Goal: Task Accomplishment & Management: Complete application form

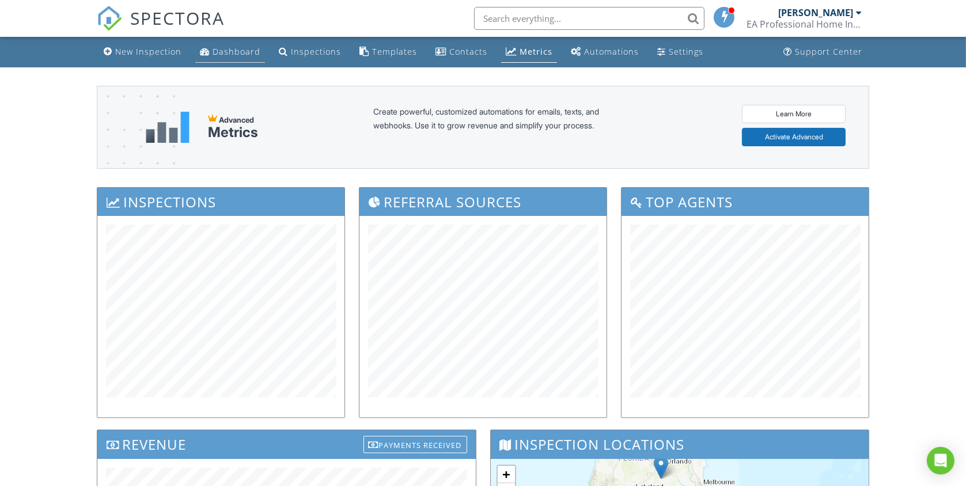
click at [210, 43] on link "Dashboard" at bounding box center [230, 51] width 70 height 21
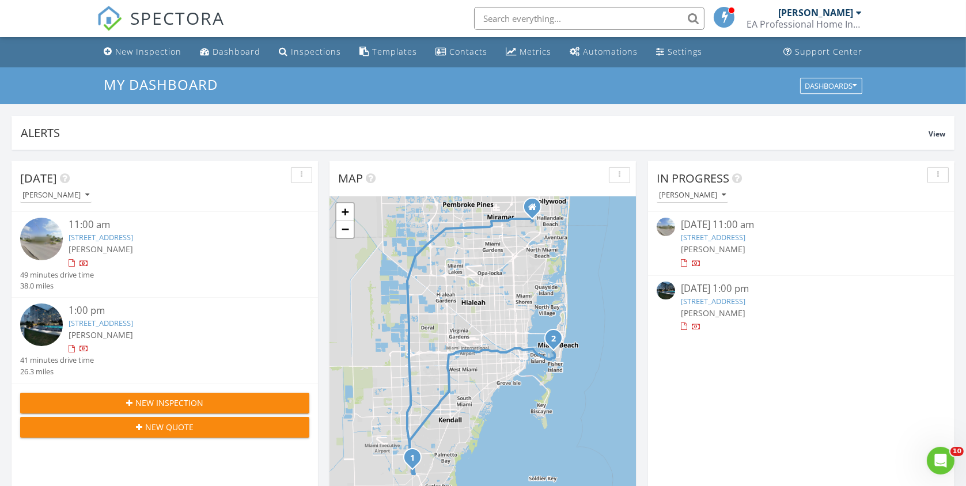
click at [133, 234] on link "11631 SW 179th Terrace, Miami, FL 33157" at bounding box center [101, 237] width 65 height 10
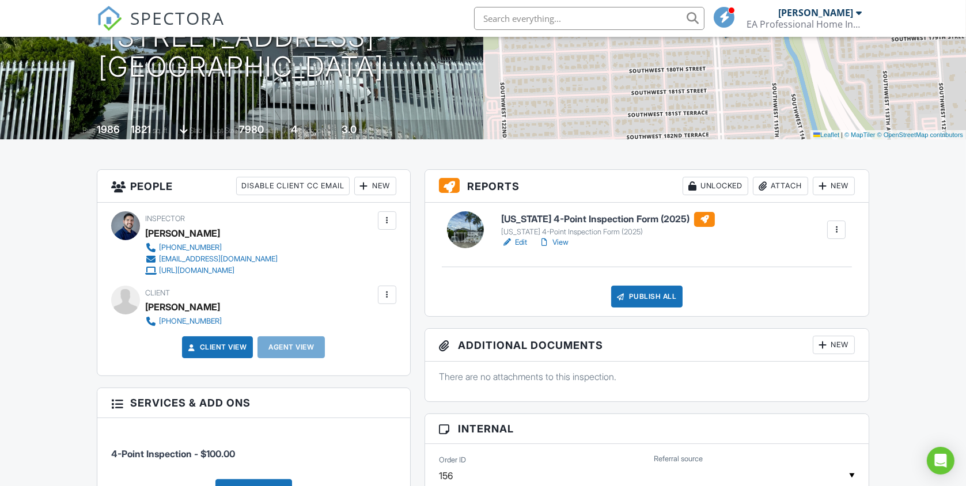
click at [522, 240] on link "Edit" at bounding box center [514, 243] width 26 height 12
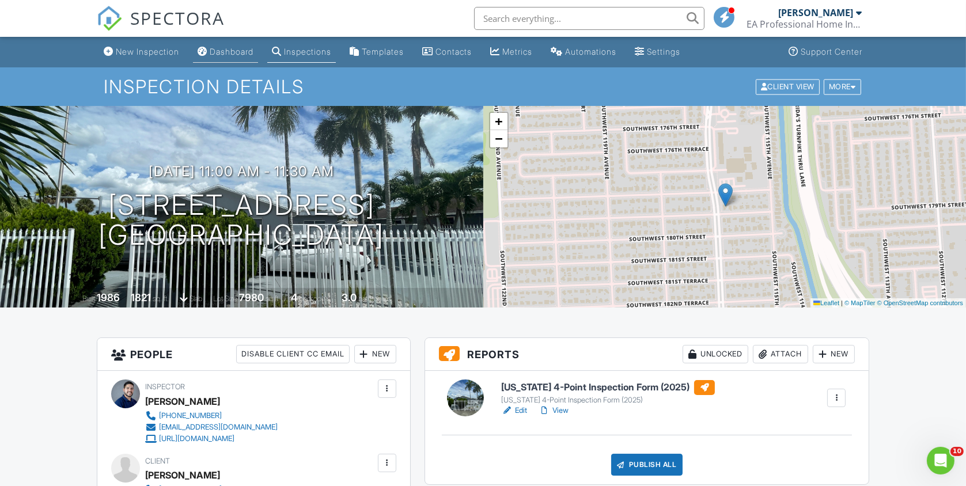
click at [231, 46] on link "Dashboard" at bounding box center [225, 51] width 65 height 21
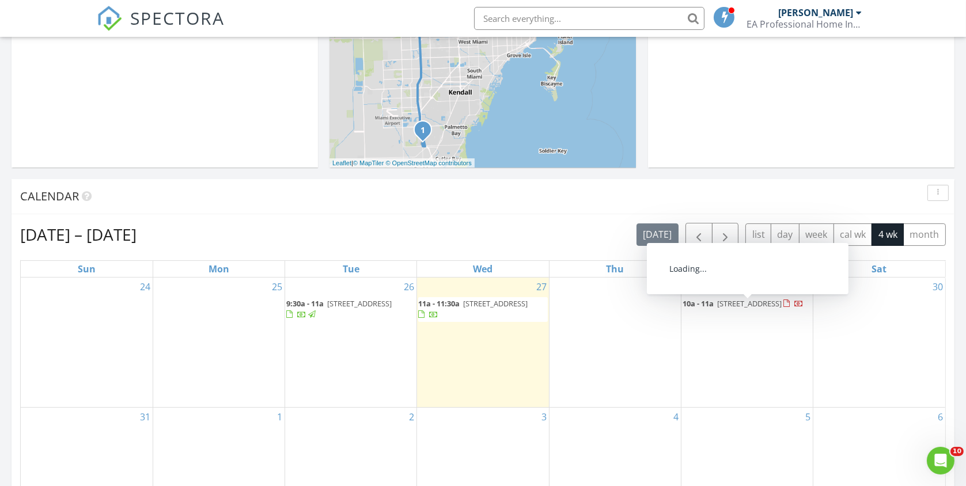
scroll to position [427, 0]
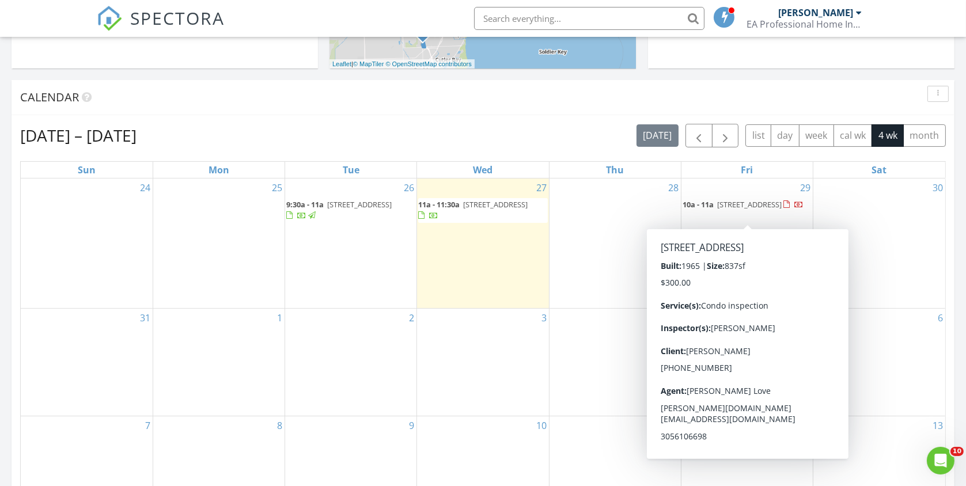
click at [609, 222] on div "28" at bounding box center [614, 244] width 131 height 130
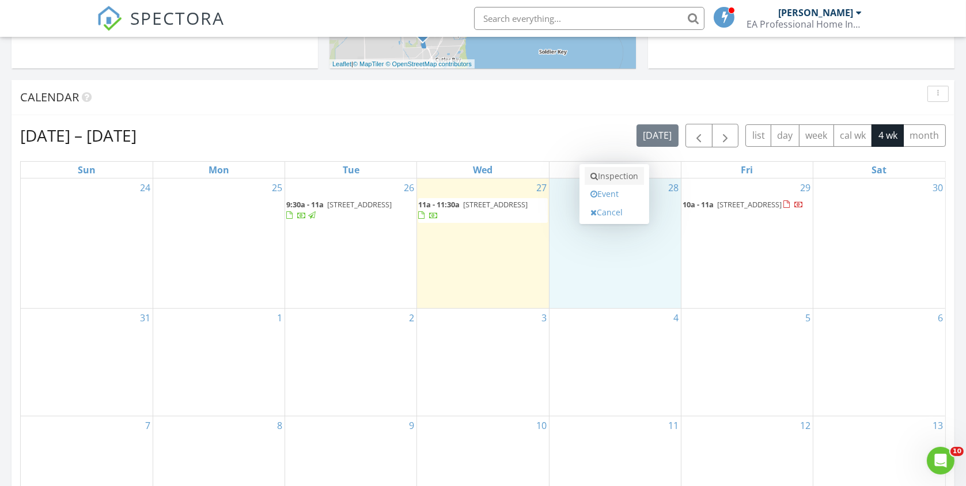
click at [617, 170] on link "Inspection" at bounding box center [614, 176] width 59 height 18
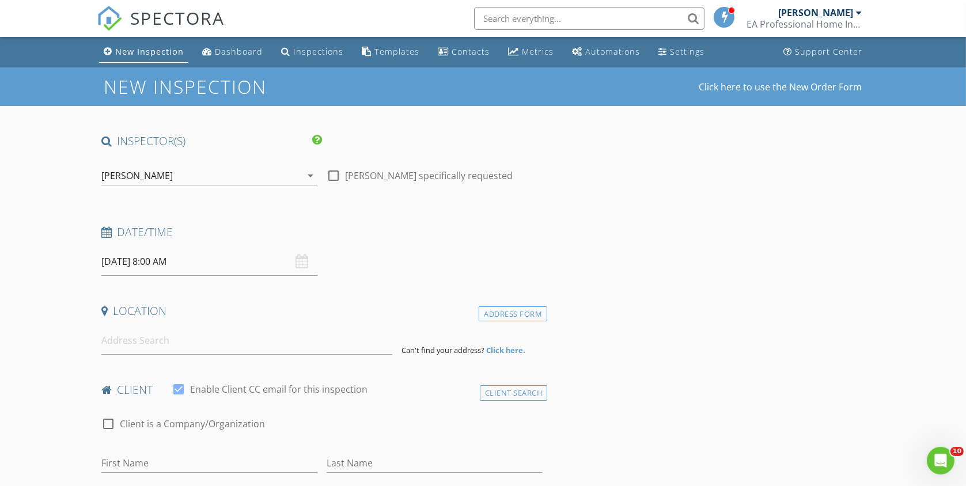
click at [200, 255] on input "08/28/2025 8:00 AM" at bounding box center [209, 262] width 216 height 28
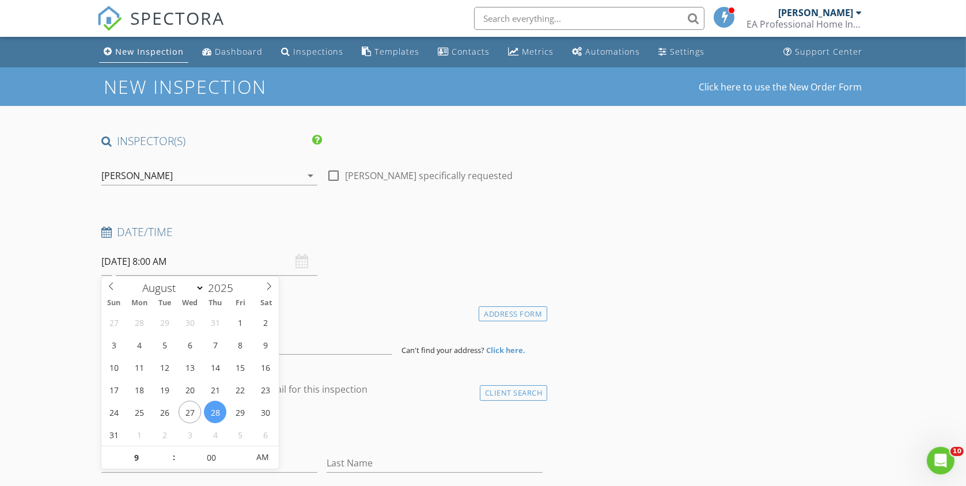
type input "09"
type input "[DATE] 9:00 AM"
click at [359, 343] on input at bounding box center [246, 341] width 291 height 28
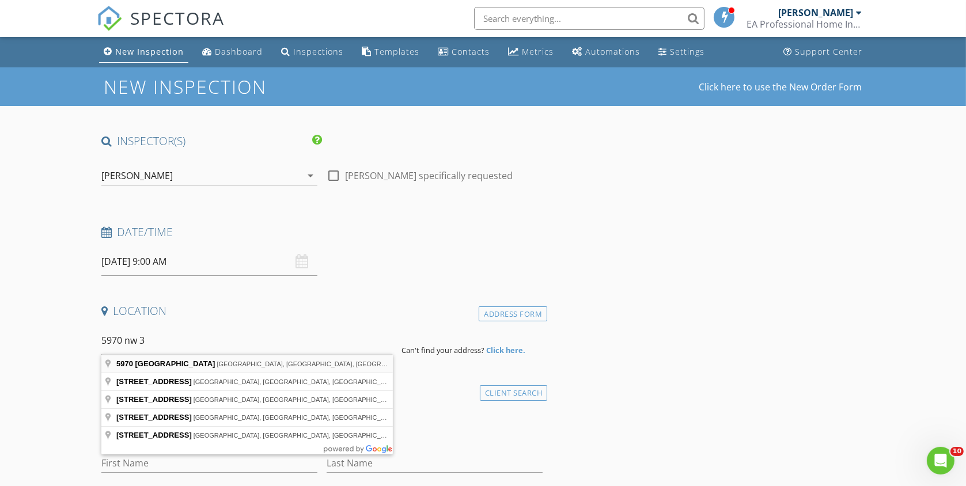
type input "5970 Northwest 3rd Street, Miami, FL, USA"
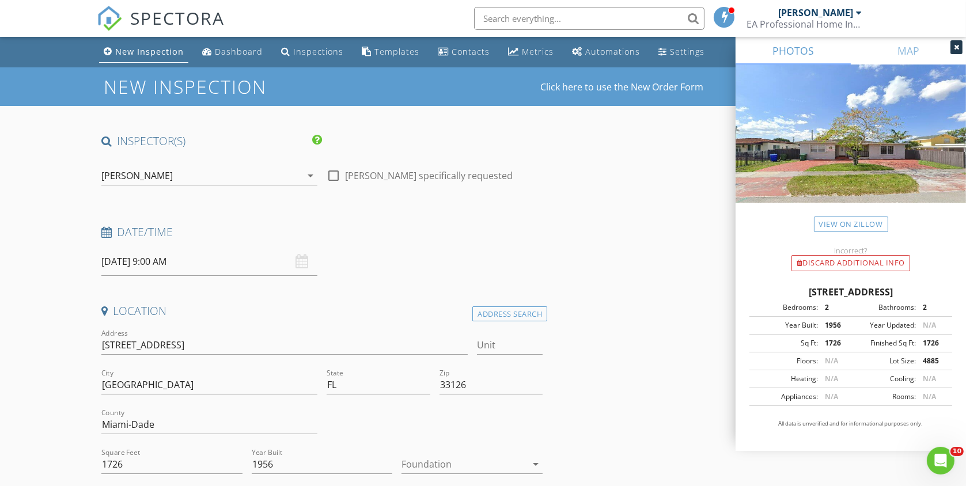
scroll to position [168, 0]
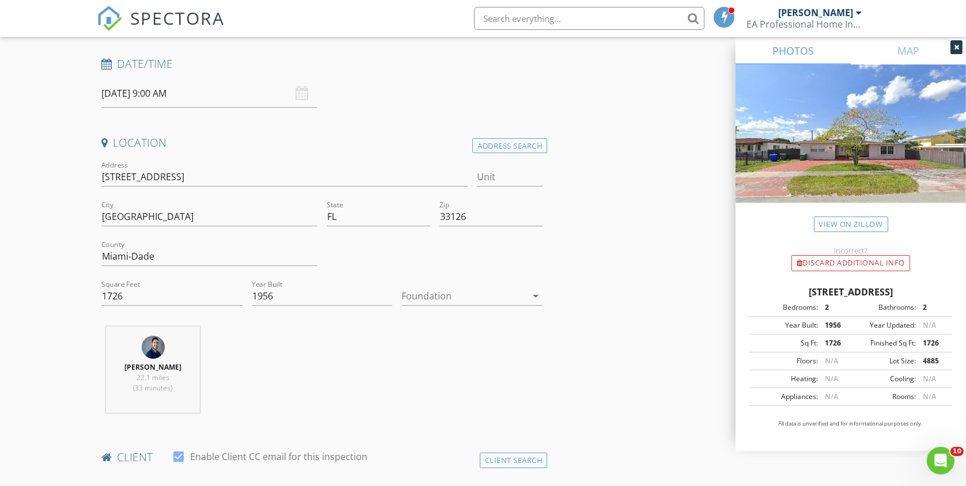
click at [477, 295] on div at bounding box center [463, 296] width 125 height 18
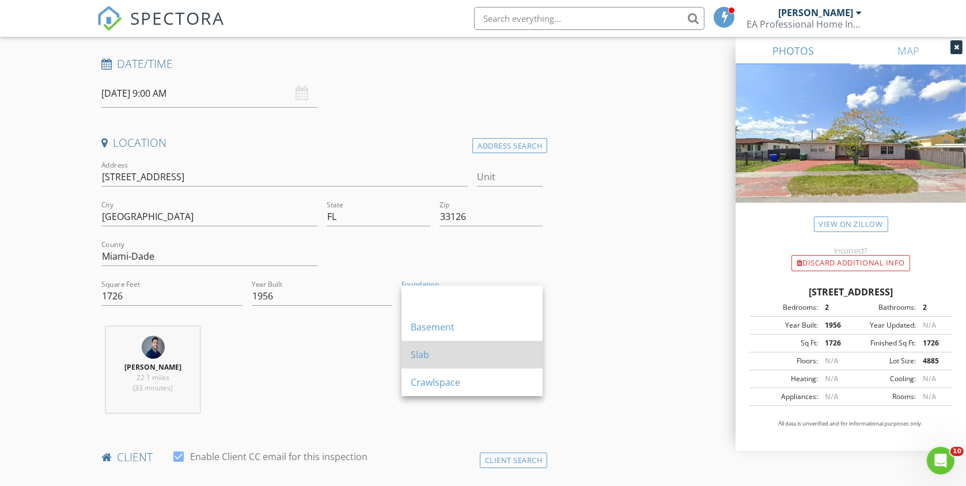
click at [444, 361] on div "Slab" at bounding box center [472, 355] width 123 height 28
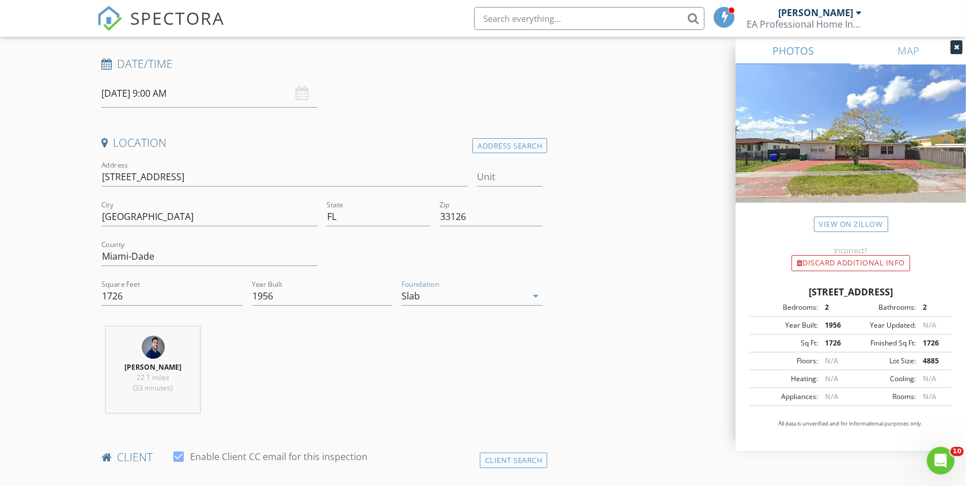
scroll to position [471, 0]
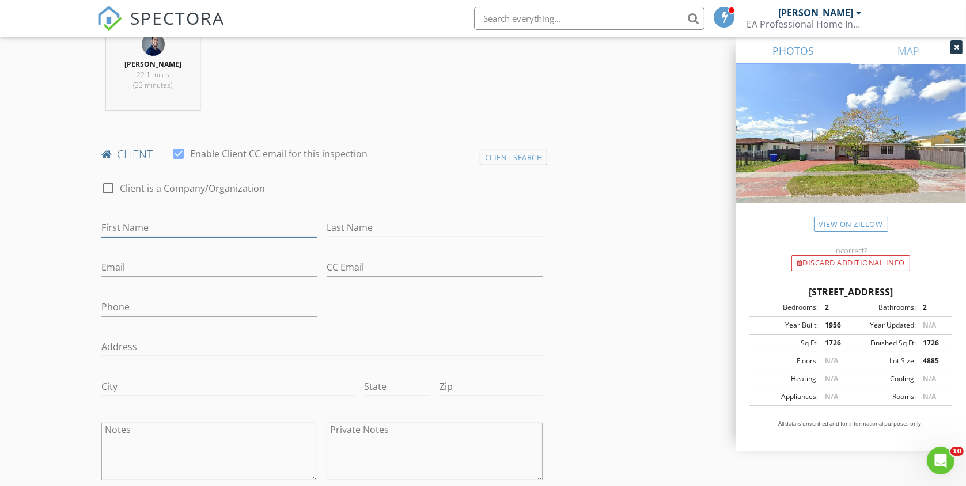
click at [143, 223] on input "First Name" at bounding box center [209, 227] width 216 height 19
type input "Yanet"
click at [466, 223] on input "Last Name" at bounding box center [435, 227] width 216 height 19
type input "Matos"
drag, startPoint x: 217, startPoint y: 253, endPoint x: 216, endPoint y: 259, distance: 5.8
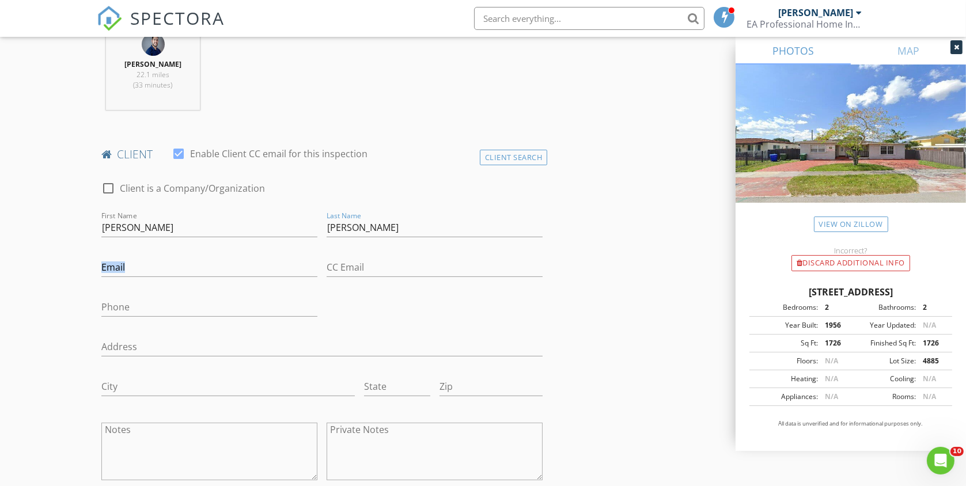
click at [216, 259] on div "Email" at bounding box center [209, 269] width 216 height 37
click at [216, 260] on input "Email" at bounding box center [209, 267] width 216 height 19
type input "ymatosgamez@gmail.com"
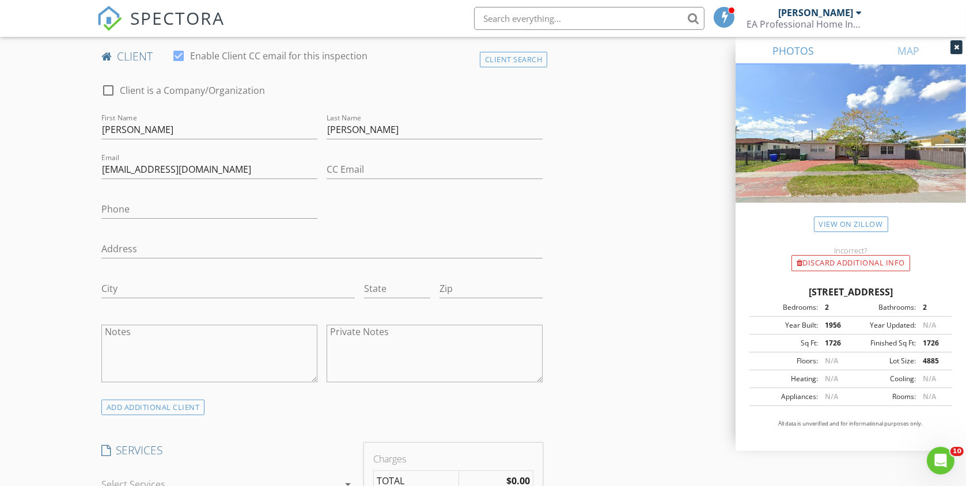
scroll to position [906, 0]
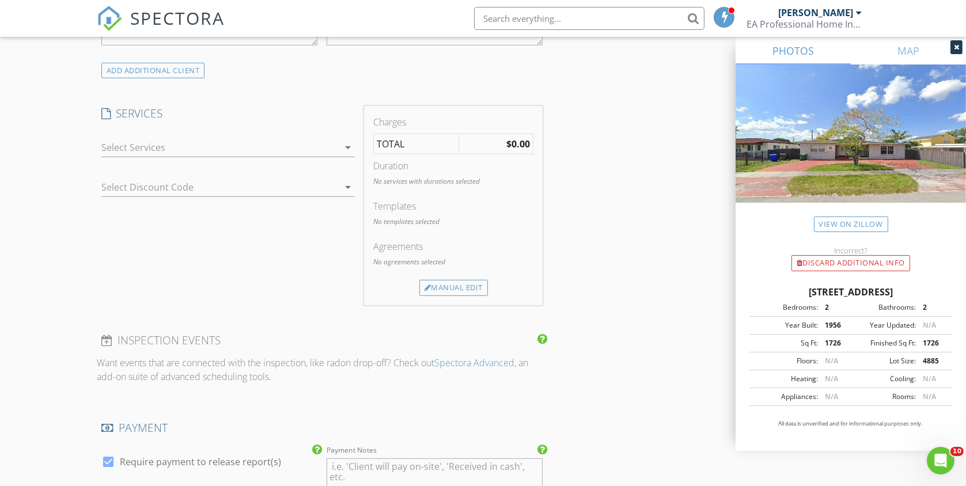
click at [196, 154] on div "arrow_drop_down" at bounding box center [228, 153] width 254 height 31
click at [203, 143] on div at bounding box center [220, 147] width 238 height 18
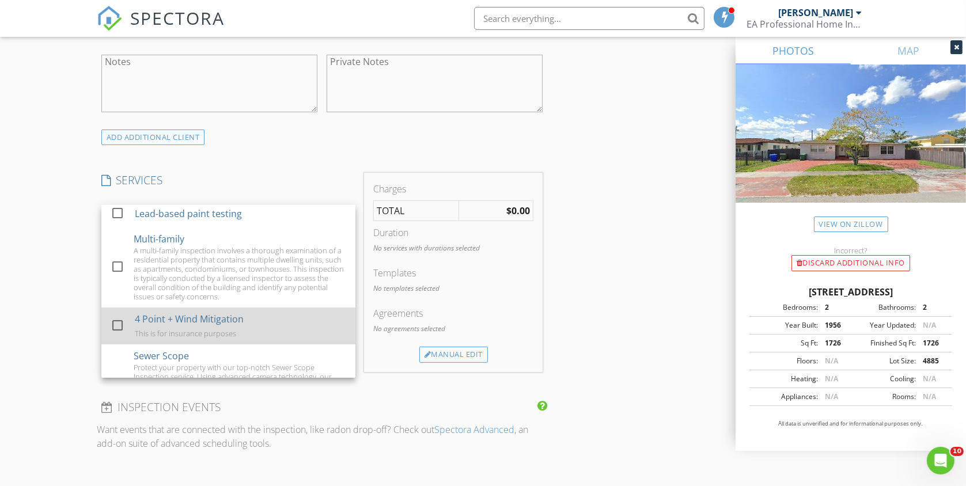
scroll to position [359, 0]
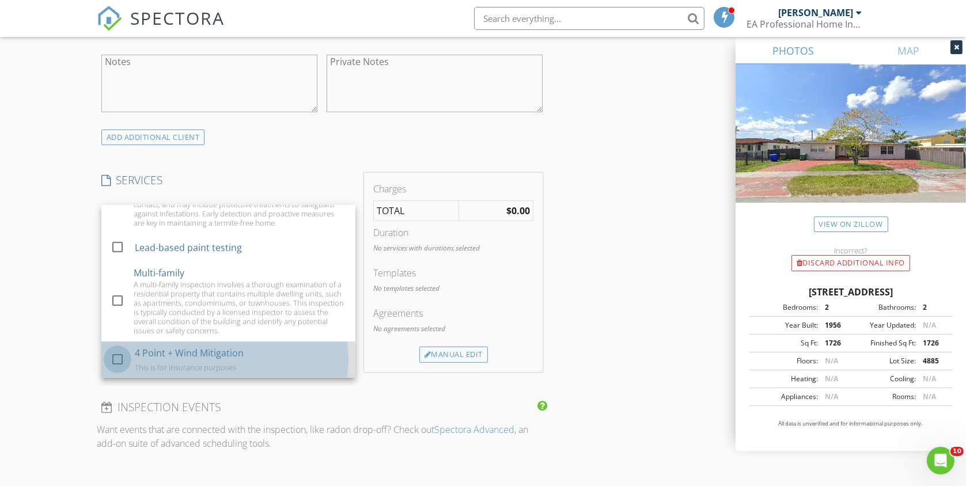
click at [126, 355] on div at bounding box center [118, 360] width 20 height 20
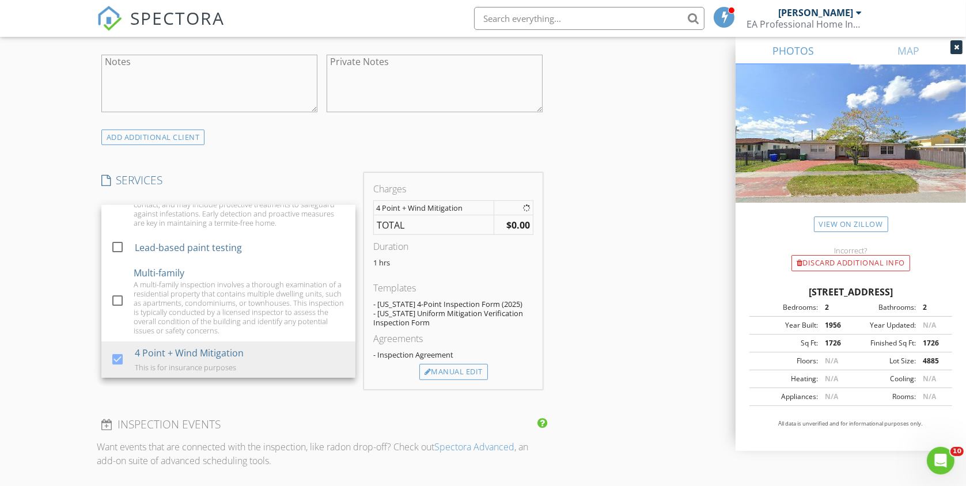
click at [598, 299] on div "INSPECTOR(S) check_box Eduardo Valdes PRIMARY Eduardo Valdes arrow_drop_down ch…" at bounding box center [483, 261] width 773 height 1935
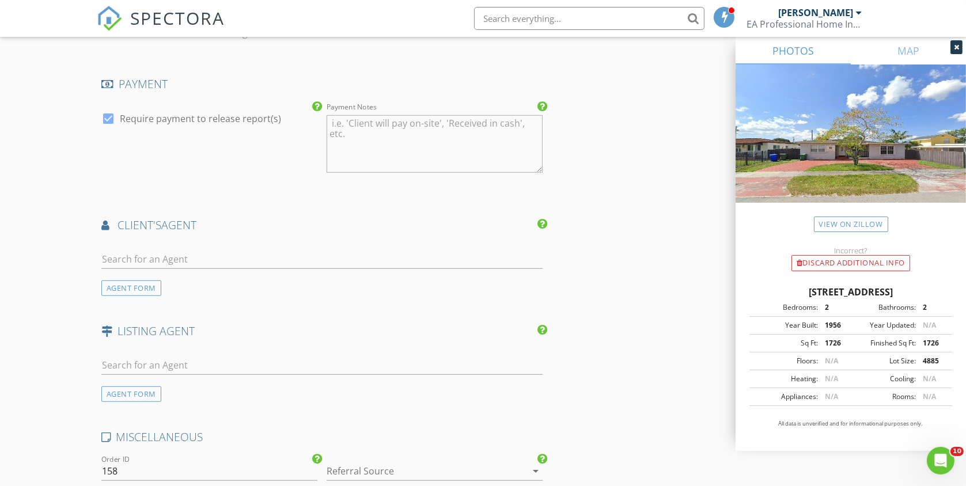
scroll to position [1243, 0]
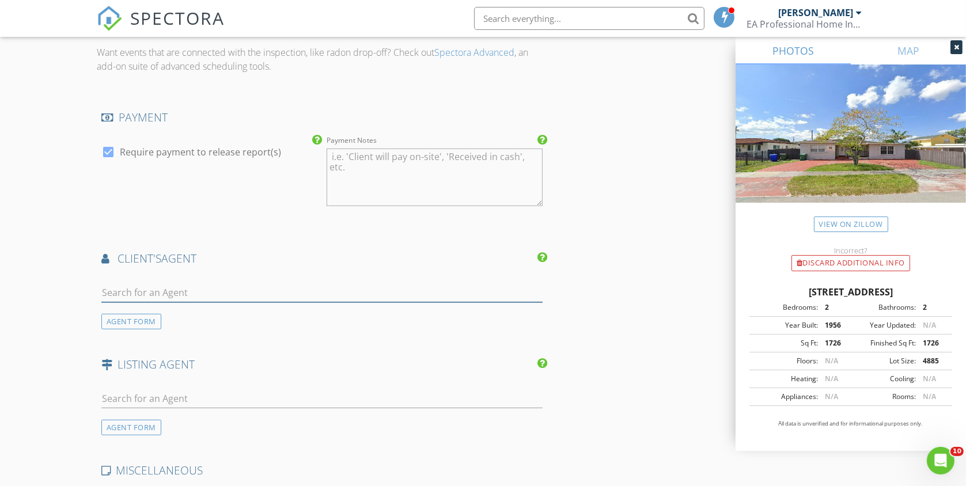
click at [245, 283] on input "text" at bounding box center [322, 292] width 442 height 19
type input "Lau"
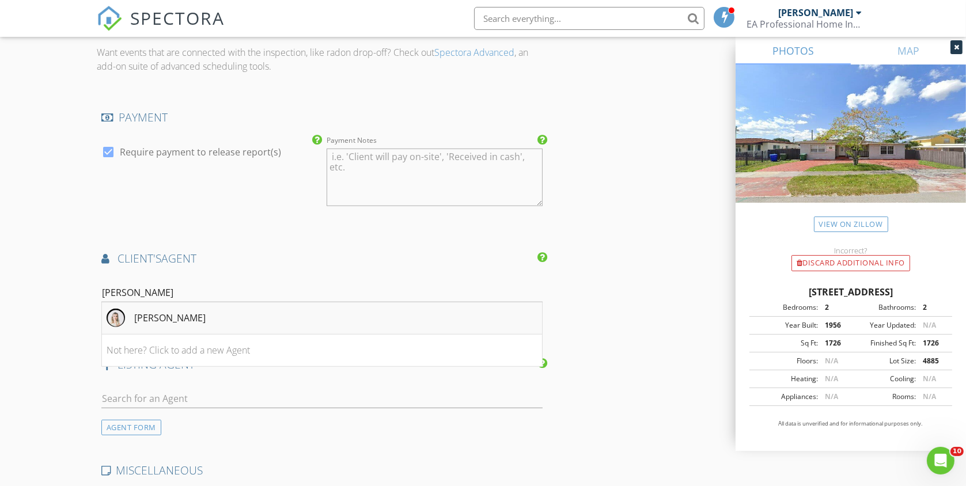
click at [185, 305] on li "Laura Rojas" at bounding box center [322, 318] width 441 height 32
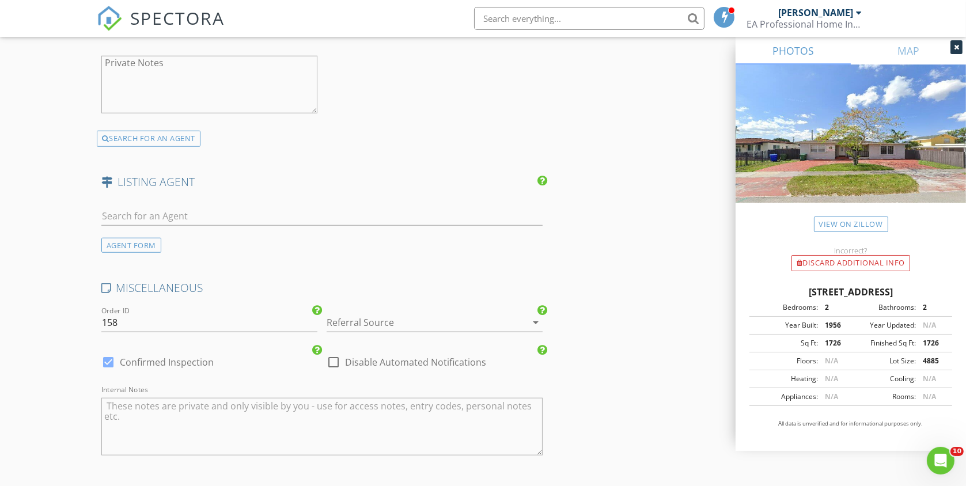
scroll to position [1954, 0]
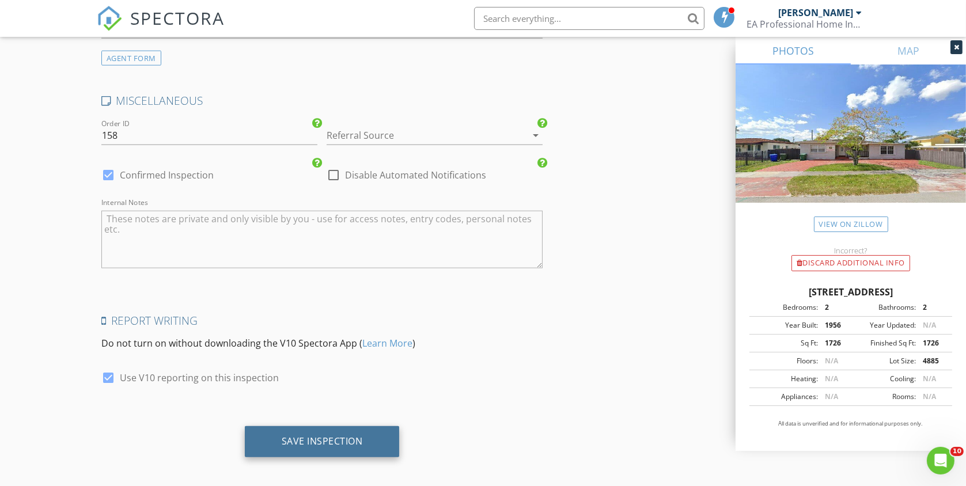
click at [339, 435] on div "Save Inspection" at bounding box center [322, 441] width 81 height 12
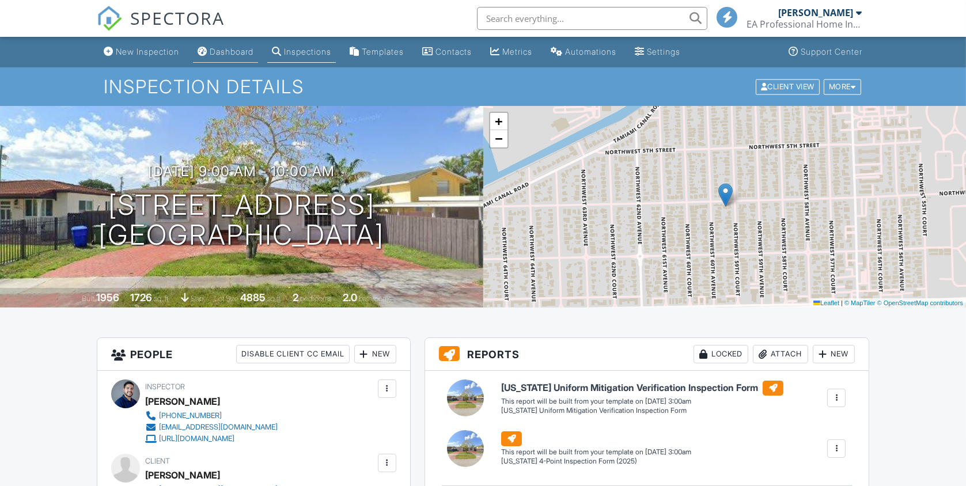
click at [236, 51] on div "Dashboard" at bounding box center [232, 52] width 44 height 10
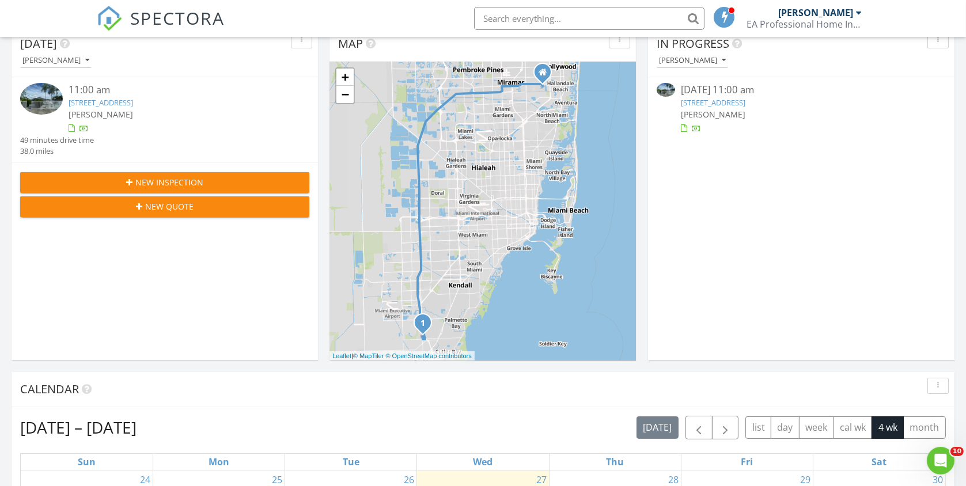
scroll to position [370, 0]
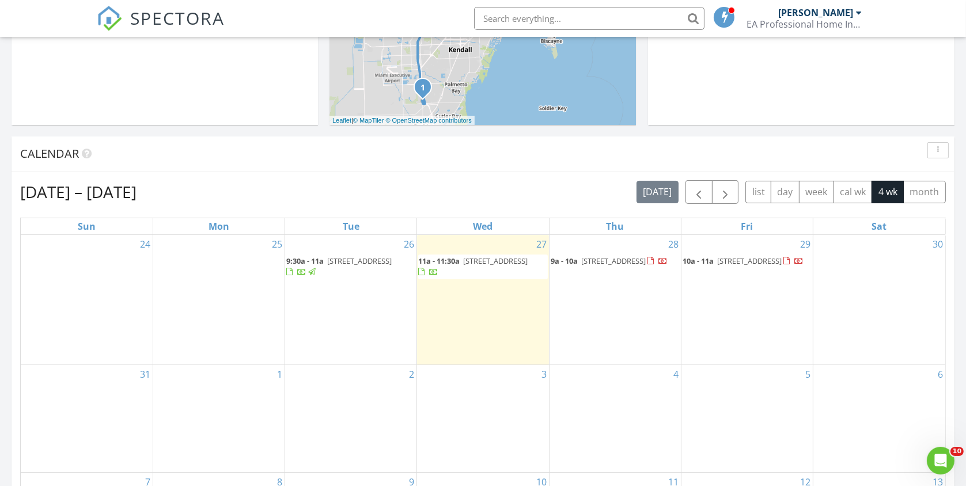
click at [736, 312] on div "29 10a - 11a [STREET_ADDRESS]" at bounding box center [746, 300] width 131 height 130
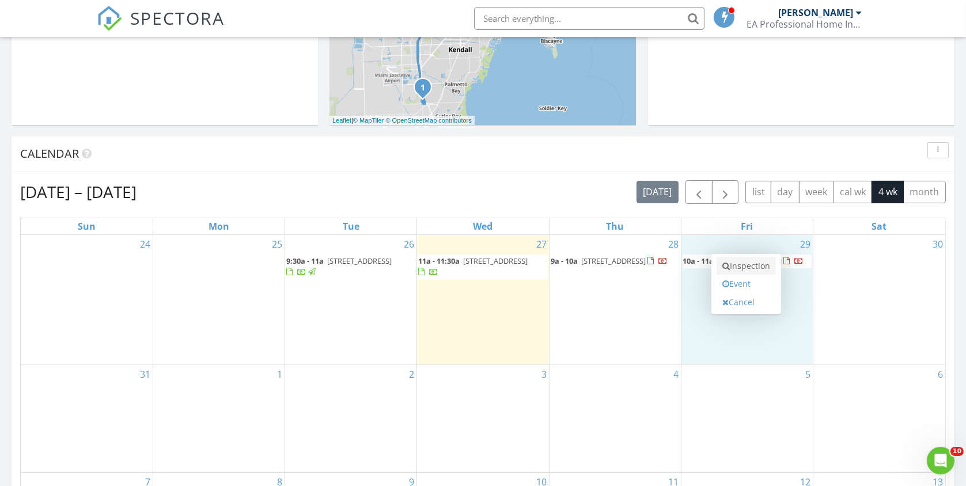
click at [756, 269] on link "Inspection" at bounding box center [746, 266] width 59 height 18
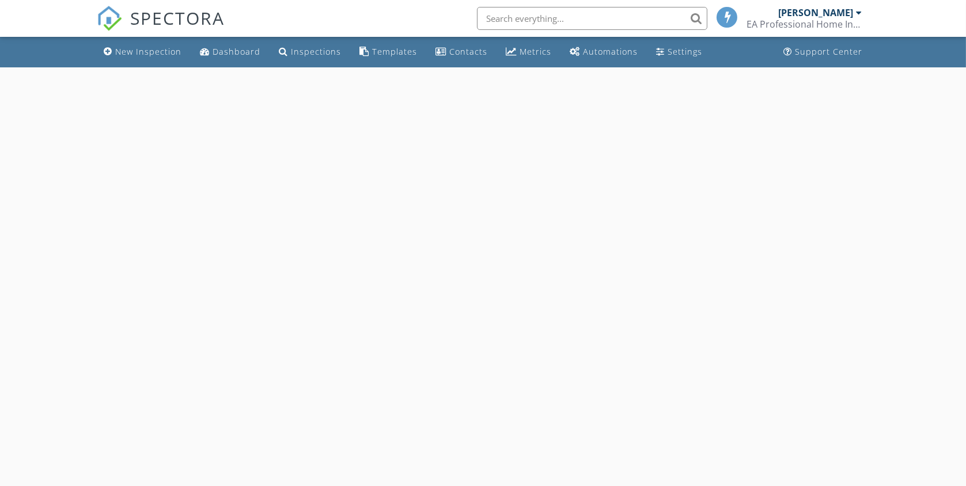
select select "7"
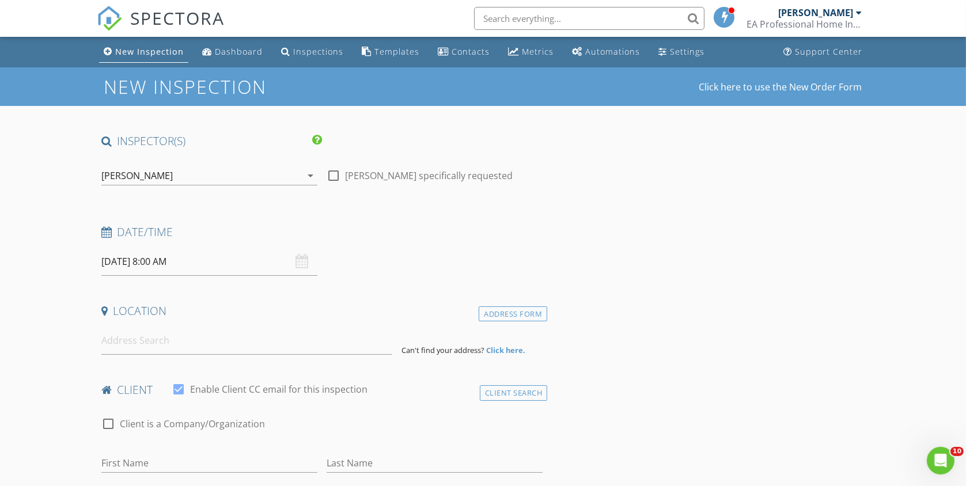
click at [184, 259] on input "08/29/2025 8:00 AM" at bounding box center [209, 262] width 216 height 28
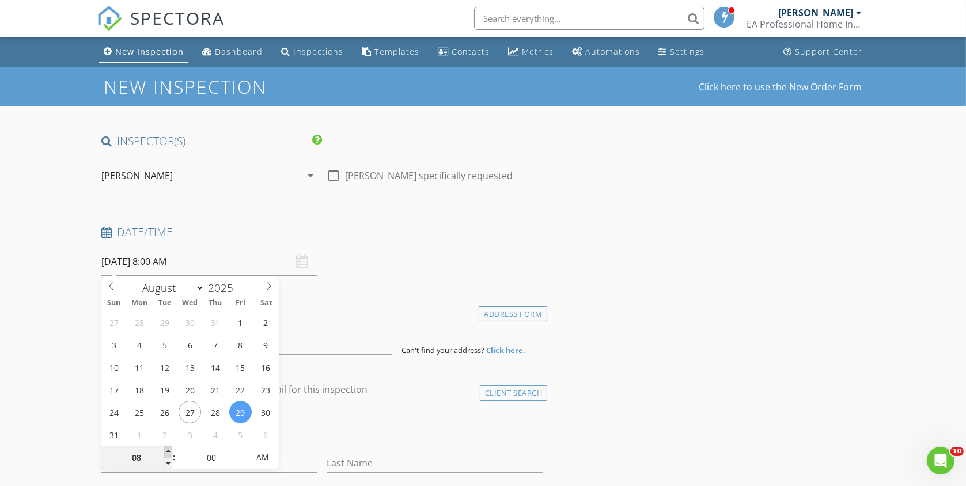
type input "09"
type input "08/29/2025 9:00 AM"
click at [168, 452] on span at bounding box center [168, 452] width 8 height 12
type input "10"
type input "08/29/2025 10:00 AM"
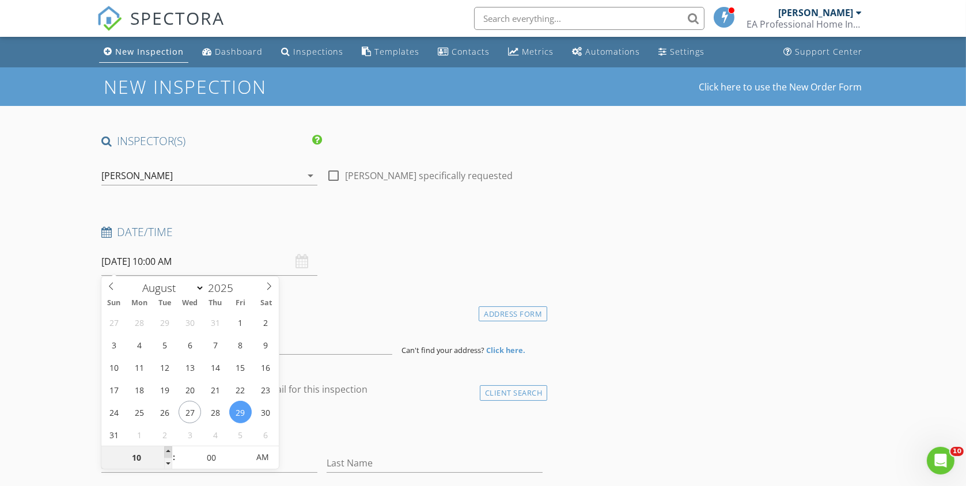
click at [168, 452] on span at bounding box center [168, 452] width 8 height 12
type input "11"
type input "08/29/2025 11:00 AM"
click at [168, 452] on span at bounding box center [168, 452] width 8 height 12
type input "12"
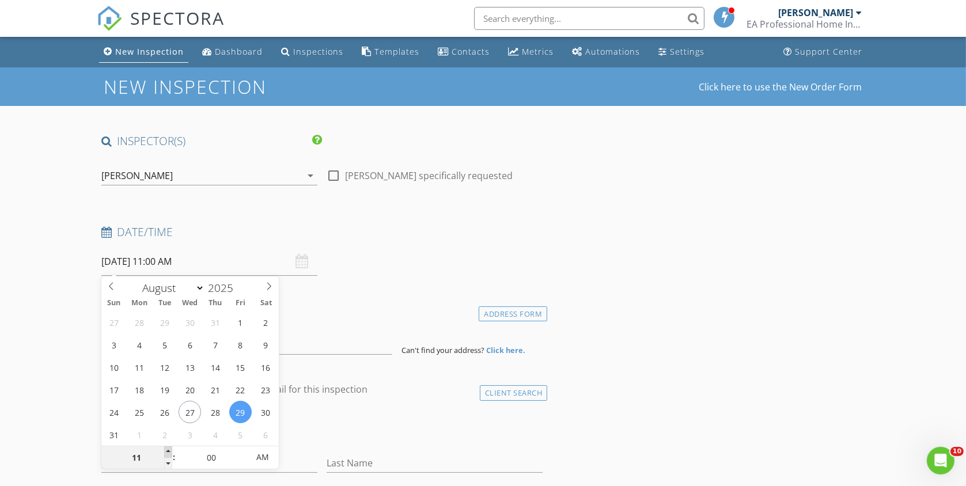
type input "08/29/2025 12:00 PM"
click at [168, 452] on span at bounding box center [168, 452] width 8 height 12
type input "01"
type input "[DATE] 1:00 PM"
click at [168, 452] on span at bounding box center [168, 452] width 8 height 12
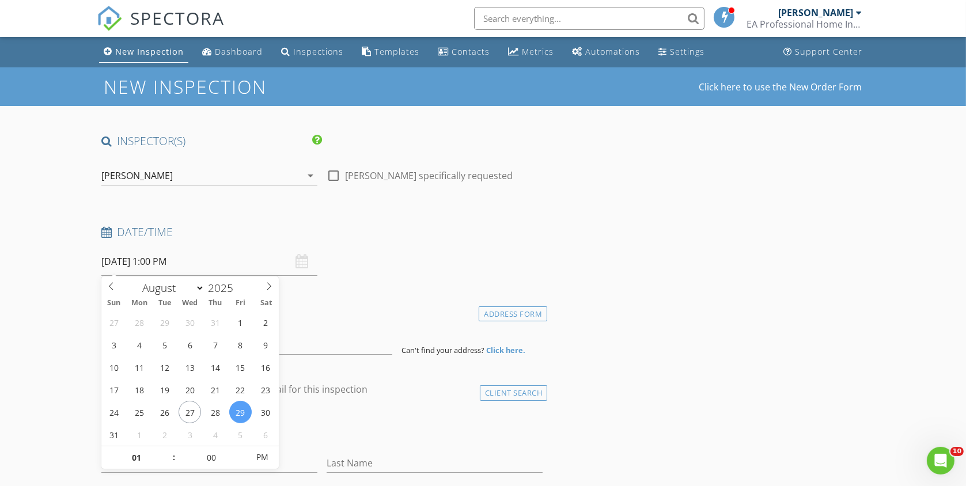
click at [353, 343] on input at bounding box center [246, 341] width 291 height 28
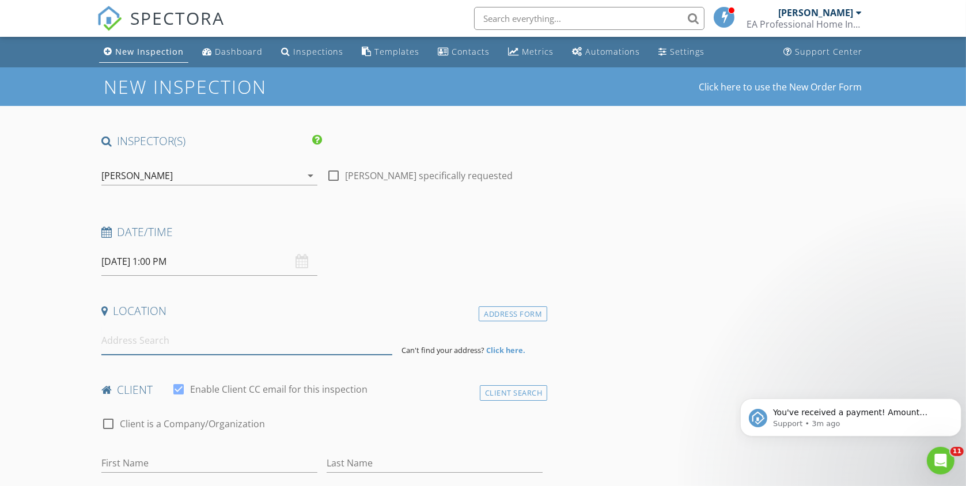
click at [175, 338] on input at bounding box center [246, 341] width 291 height 28
type input "j"
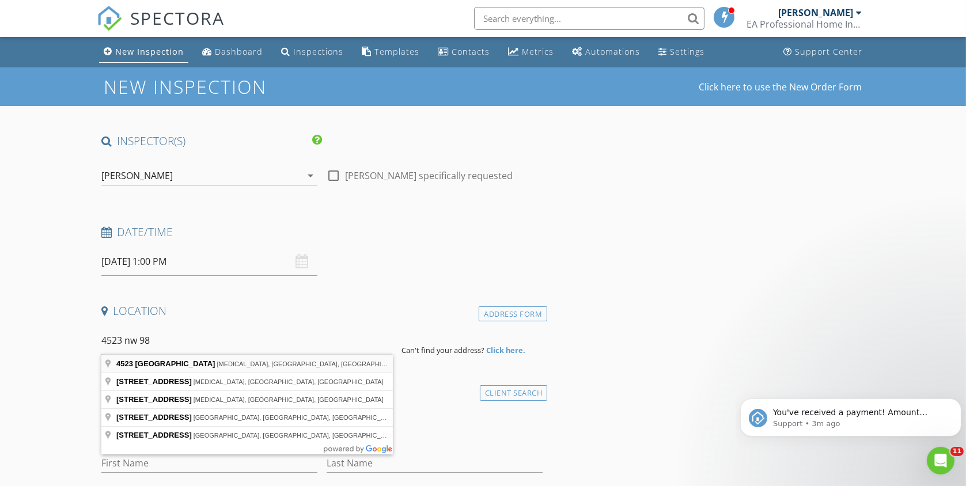
type input "4523 Northwest 98th Avenue, Doral, FL, USA"
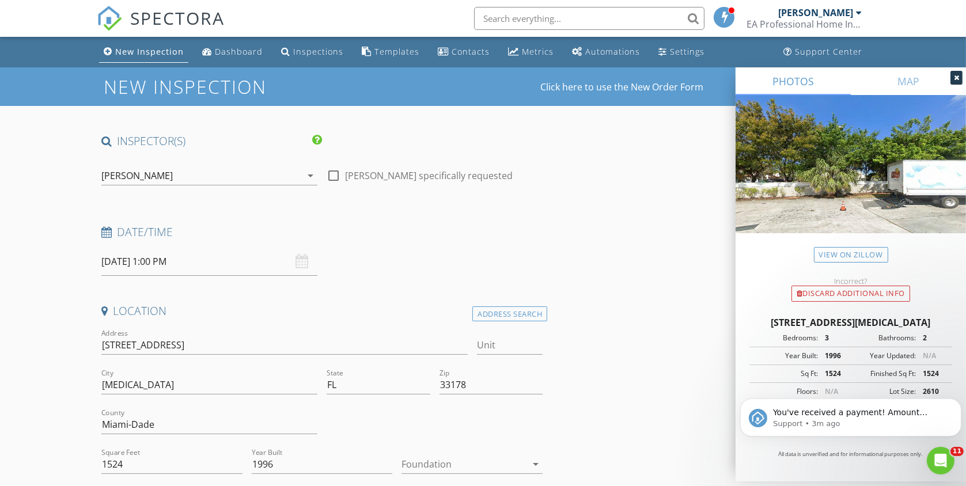
scroll to position [168, 0]
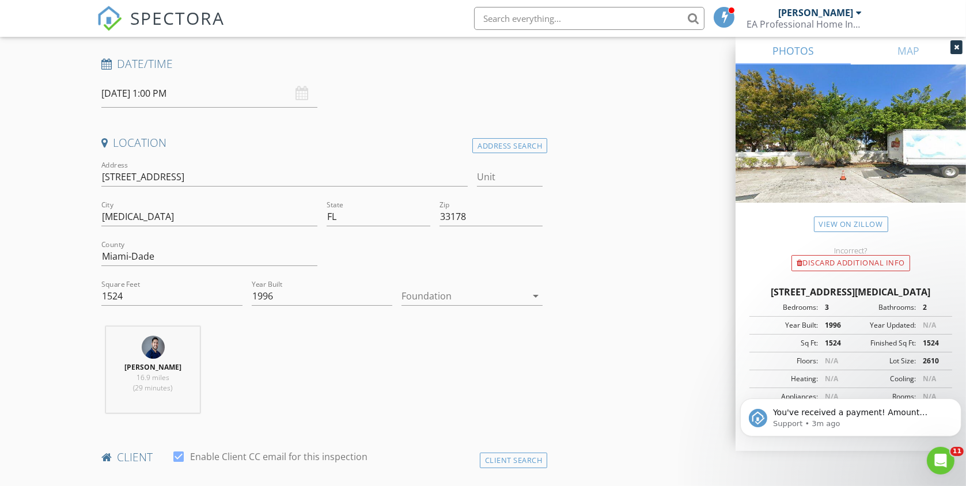
click at [501, 290] on div at bounding box center [463, 296] width 125 height 18
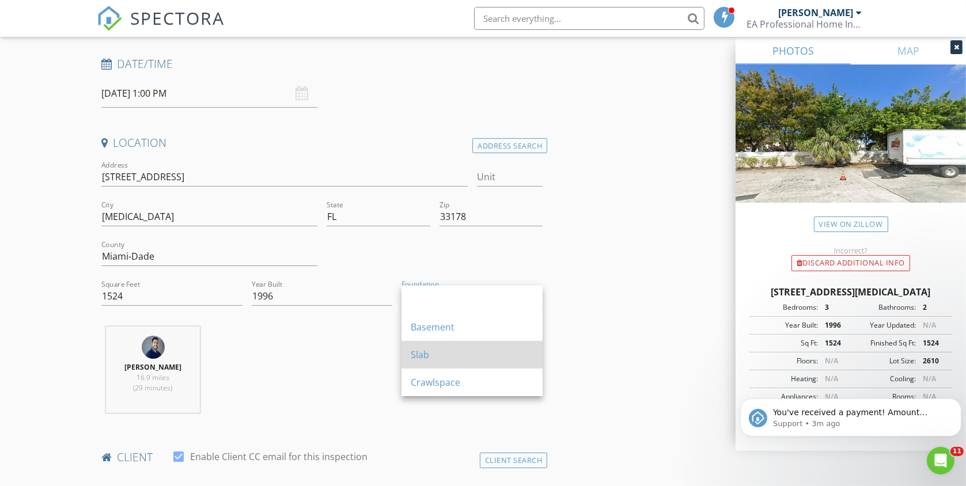
click at [437, 359] on div "Slab" at bounding box center [472, 355] width 123 height 14
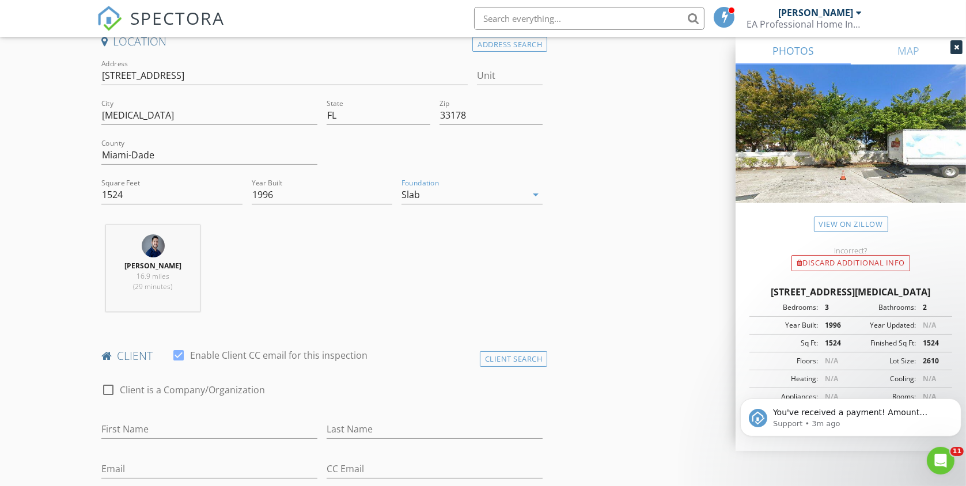
scroll to position [407, 0]
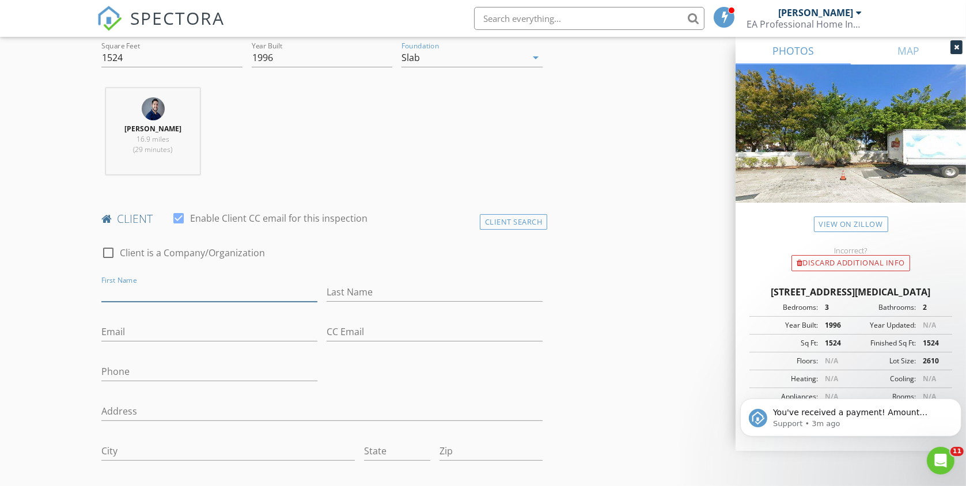
click at [181, 288] on input "First Name" at bounding box center [209, 292] width 216 height 19
type input "[PERSON_NAME]"
click at [199, 377] on input "Phone" at bounding box center [209, 371] width 216 height 19
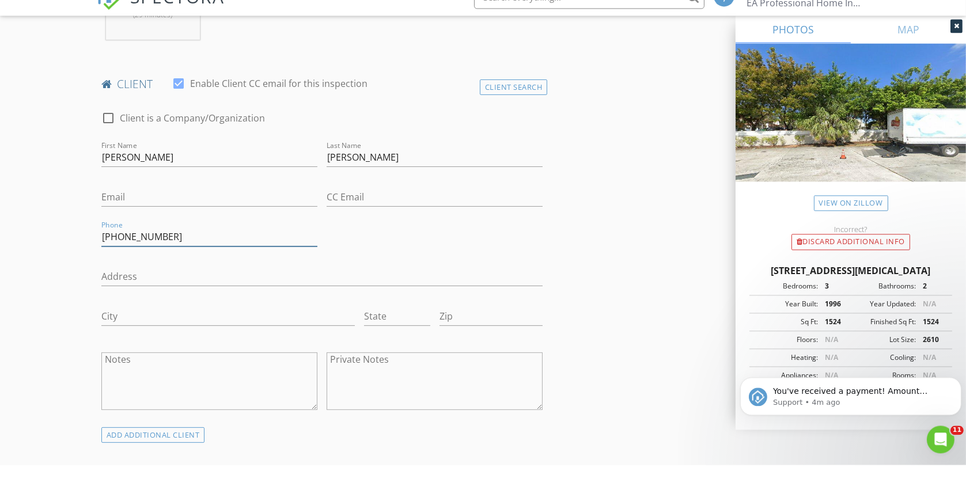
scroll to position [858, 0]
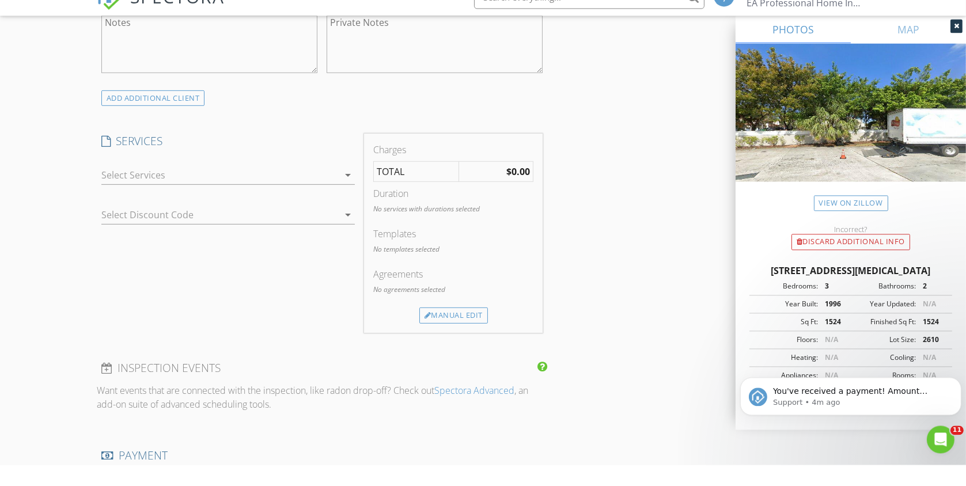
type input "[PHONE_NUMBER]"
click at [218, 199] on div at bounding box center [220, 196] width 238 height 18
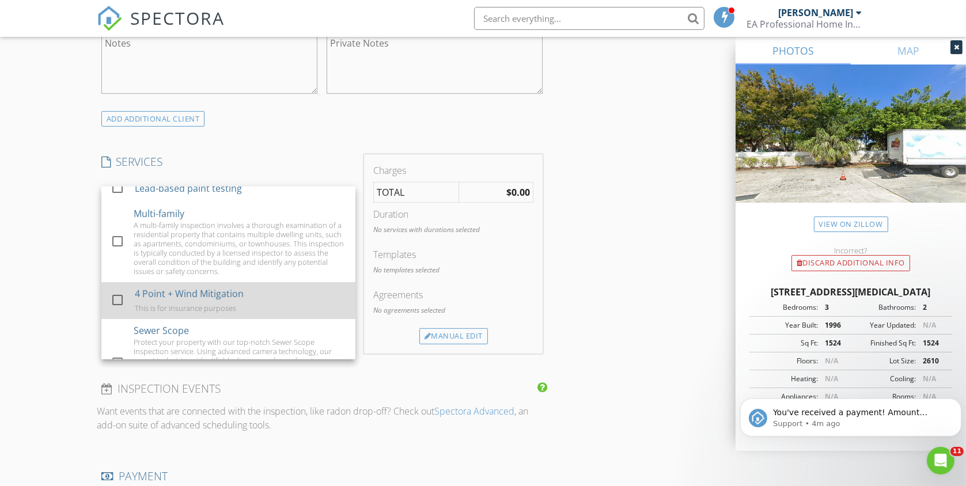
scroll to position [434, 0]
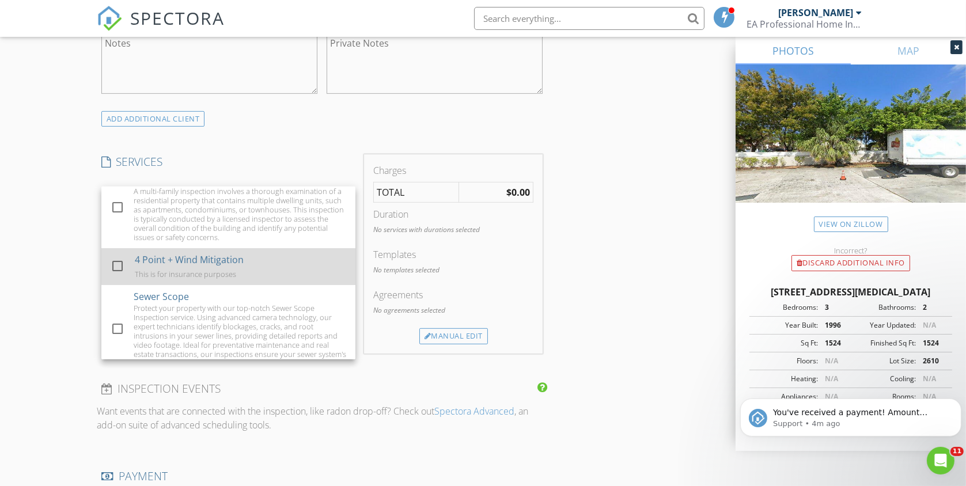
click at [119, 262] on div at bounding box center [118, 266] width 20 height 20
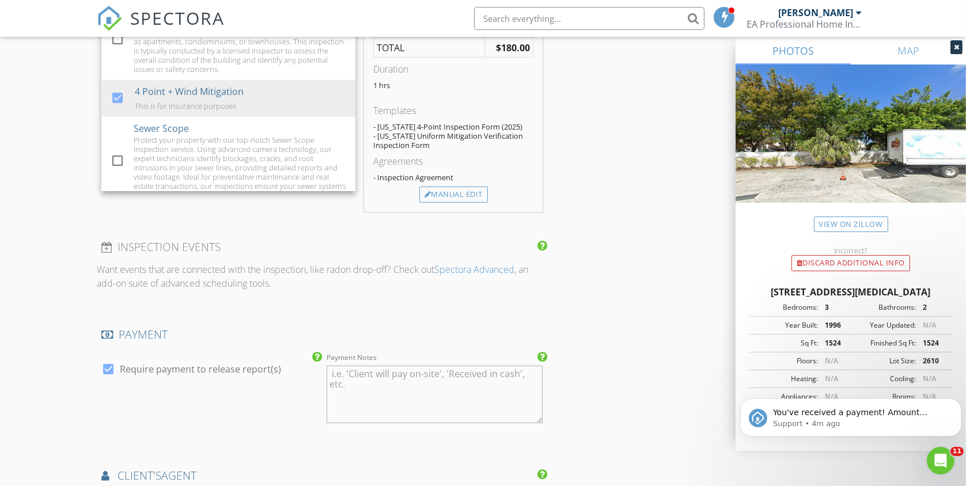
click at [583, 323] on div "INSPECTOR(S) check_box Eduardo Valdes PRIMARY Eduardo Valdes arrow_drop_down ch…" at bounding box center [483, 80] width 773 height 1944
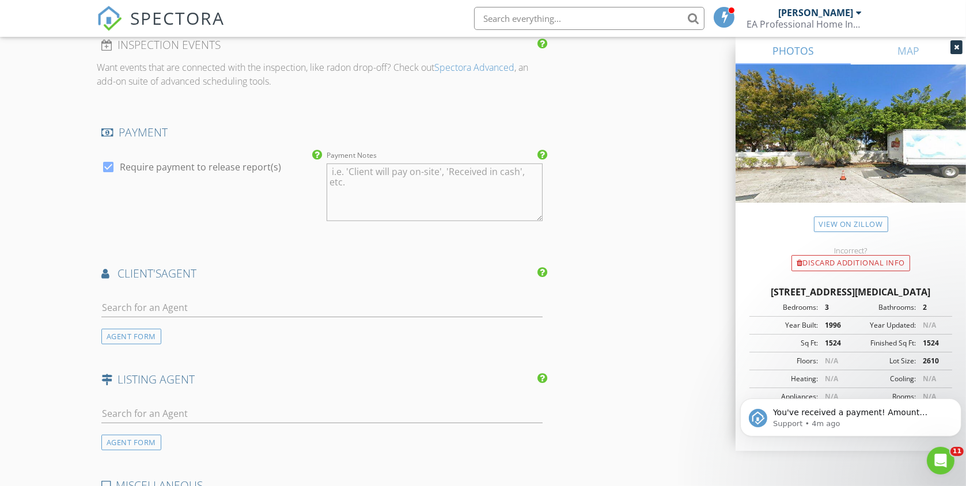
scroll to position [1613, 0]
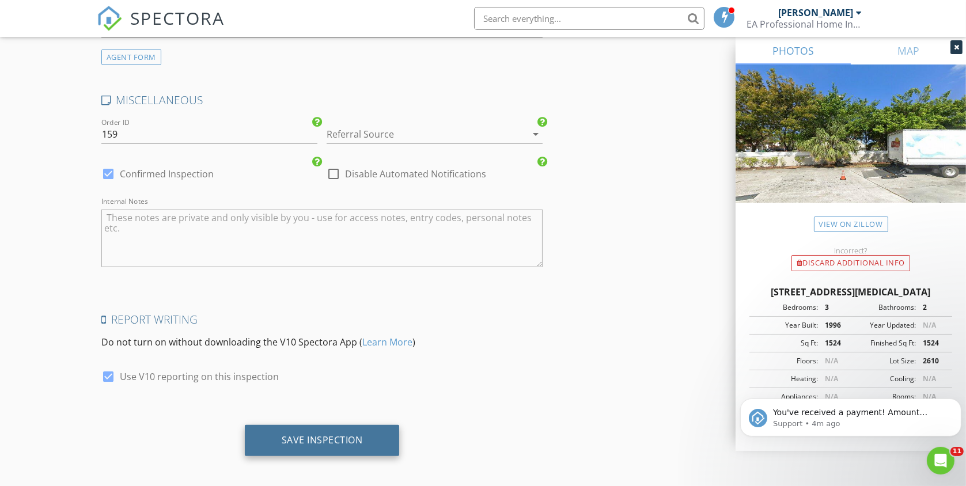
click at [376, 431] on div "Save Inspection" at bounding box center [322, 440] width 155 height 31
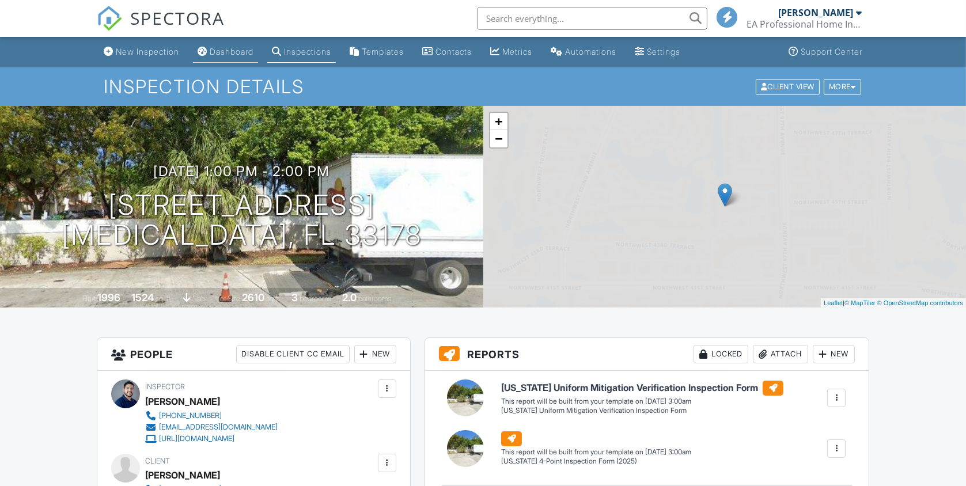
click at [234, 54] on div "Dashboard" at bounding box center [232, 52] width 44 height 10
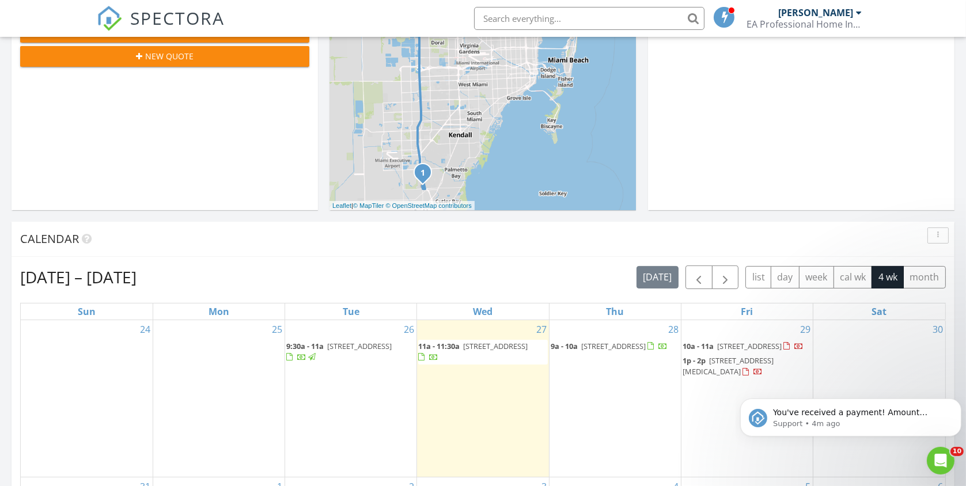
scroll to position [382, 0]
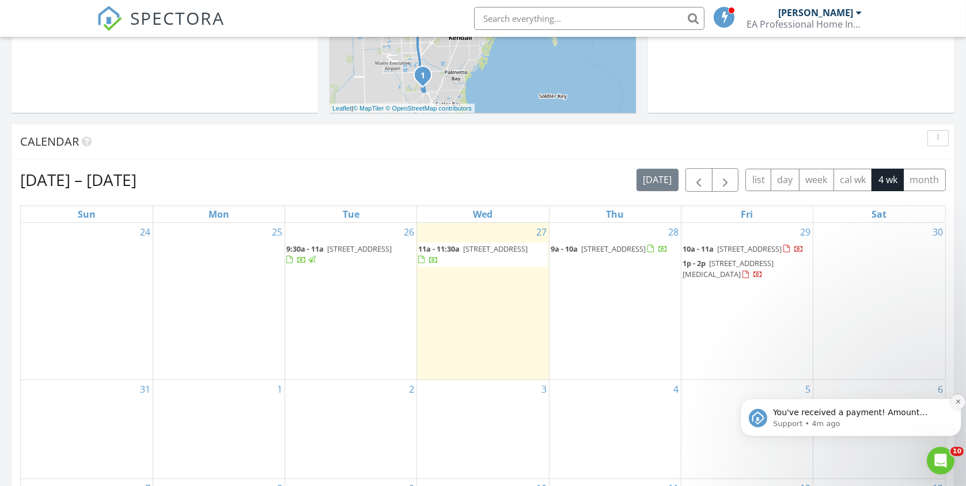
click at [954, 402] on icon "Dismiss notification" at bounding box center [957, 401] width 6 height 6
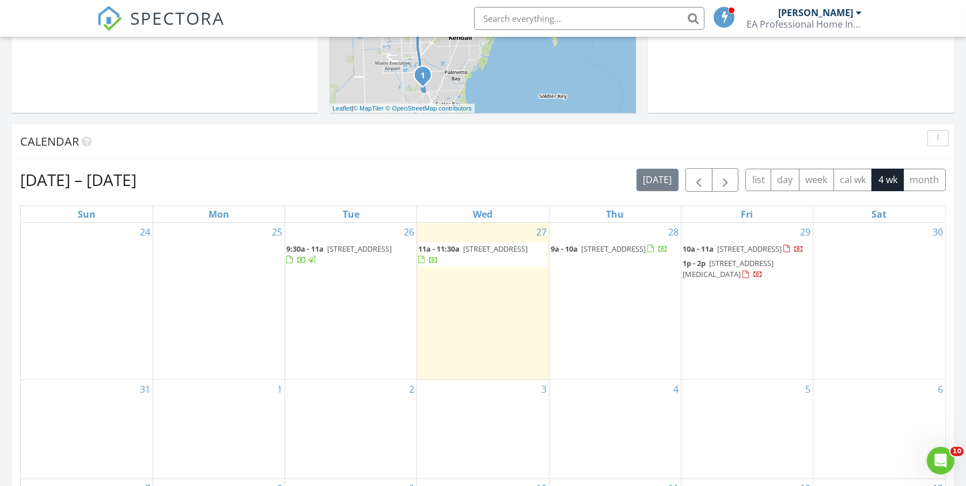
click at [607, 437] on div "4" at bounding box center [614, 429] width 131 height 98
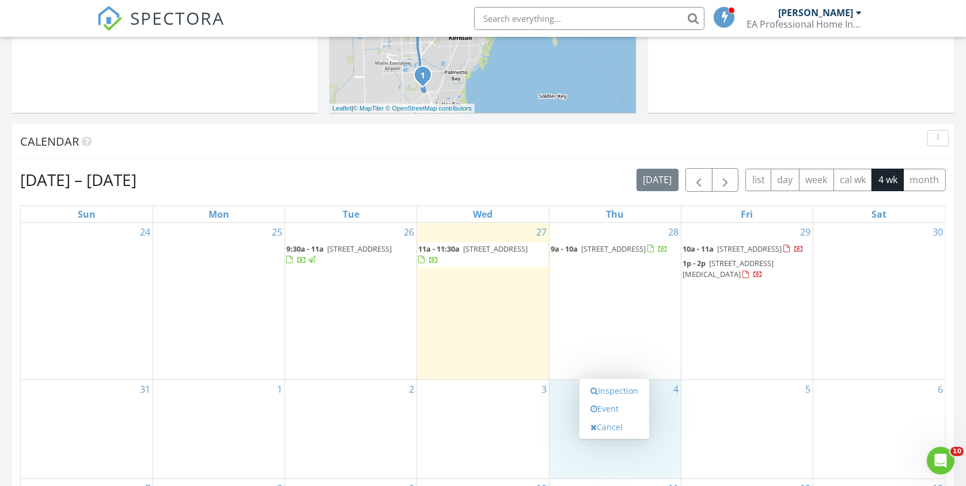
click at [479, 348] on div "27 11a - 11:30a 11631 SW 179th Terrace, Miami 33157" at bounding box center [482, 301] width 131 height 157
